Goal: Browse casually: Explore the website without a specific task or goal

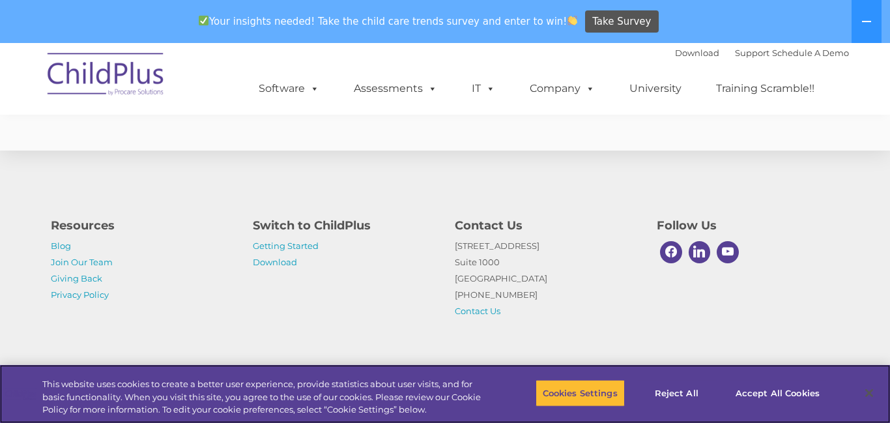
scroll to position [2495, 0]
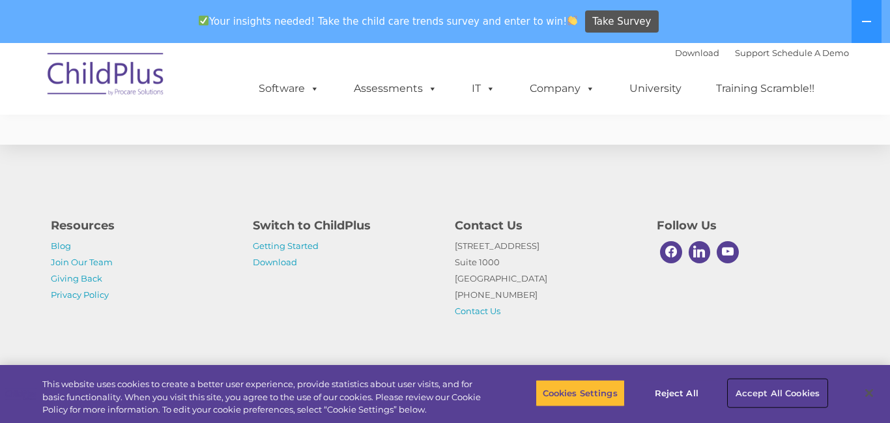
click at [772, 396] on button "Accept All Cookies" at bounding box center [778, 392] width 98 height 27
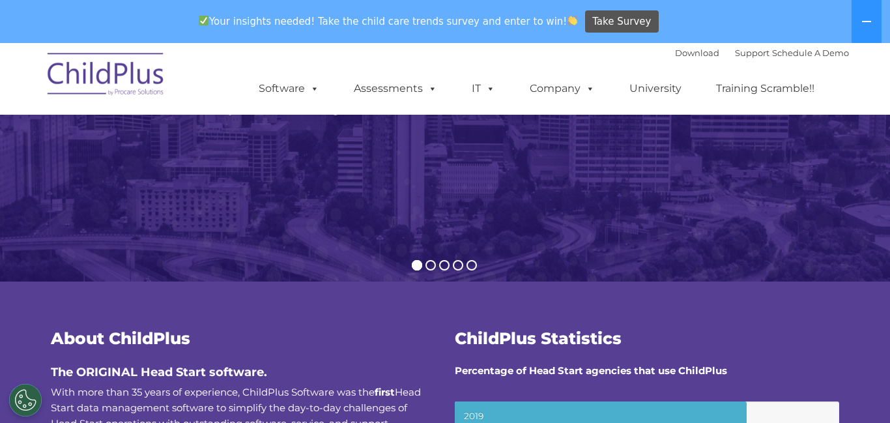
scroll to position [246, 0]
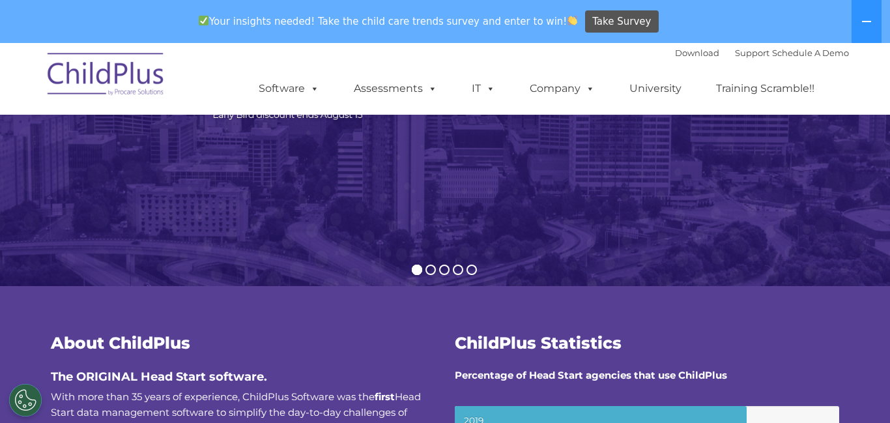
click at [601, 253] on img at bounding box center [445, 58] width 890 height 560
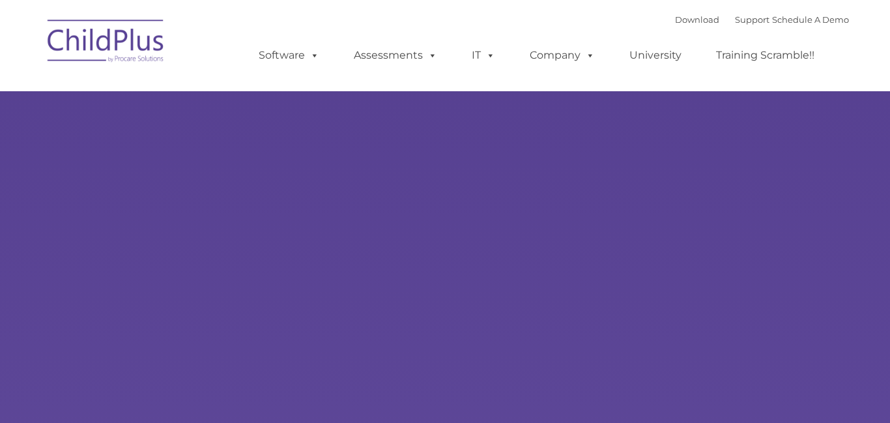
type input ""
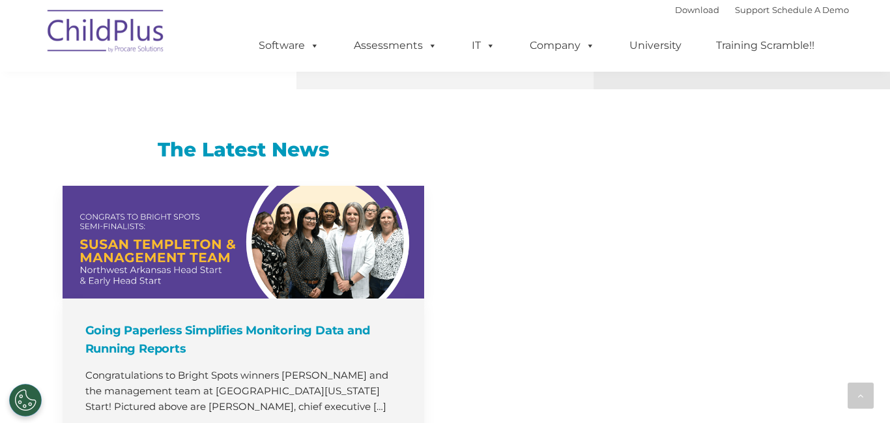
select select "MEDIUM"
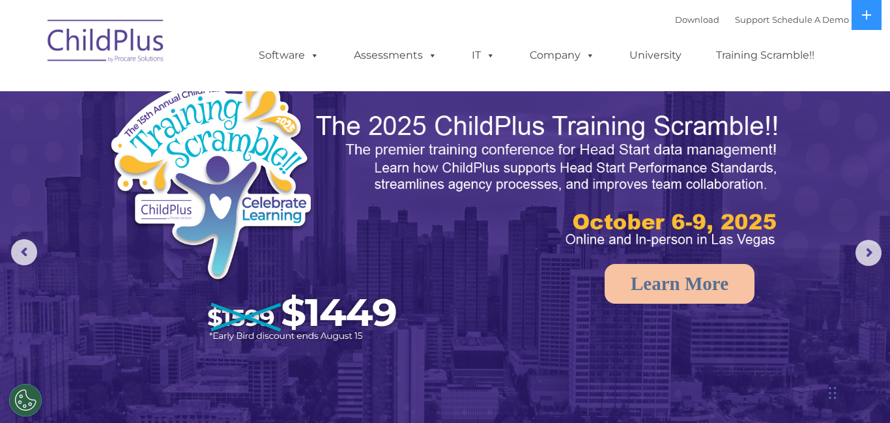
scroll to position [0, 0]
